Goal: Transaction & Acquisition: Purchase product/service

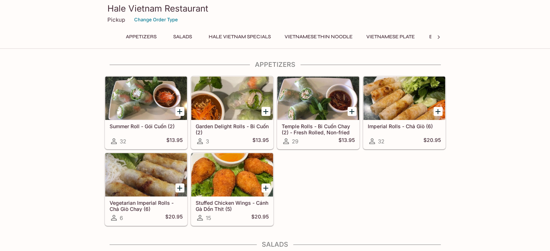
click at [393, 102] on div at bounding box center [404, 98] width 82 height 43
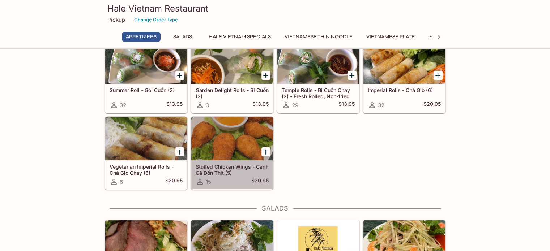
click at [230, 136] on div at bounding box center [232, 138] width 82 height 43
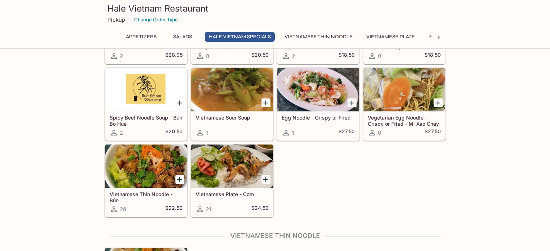
scroll to position [614, 0]
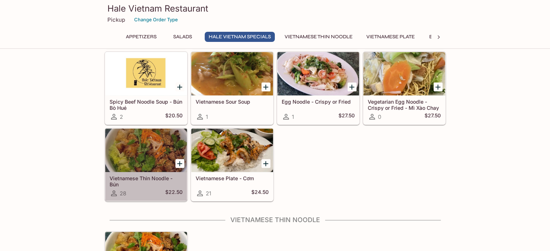
click at [139, 144] on div at bounding box center [146, 150] width 82 height 43
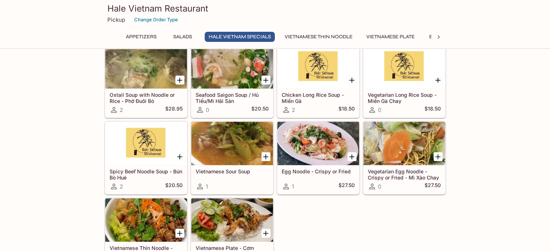
scroll to position [562, 0]
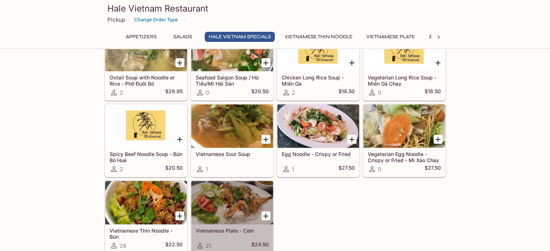
click at [245, 198] on div at bounding box center [232, 202] width 82 height 43
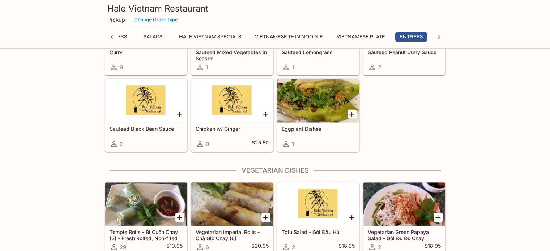
scroll to position [1104, 0]
